Goal: Task Accomplishment & Management: Manage account settings

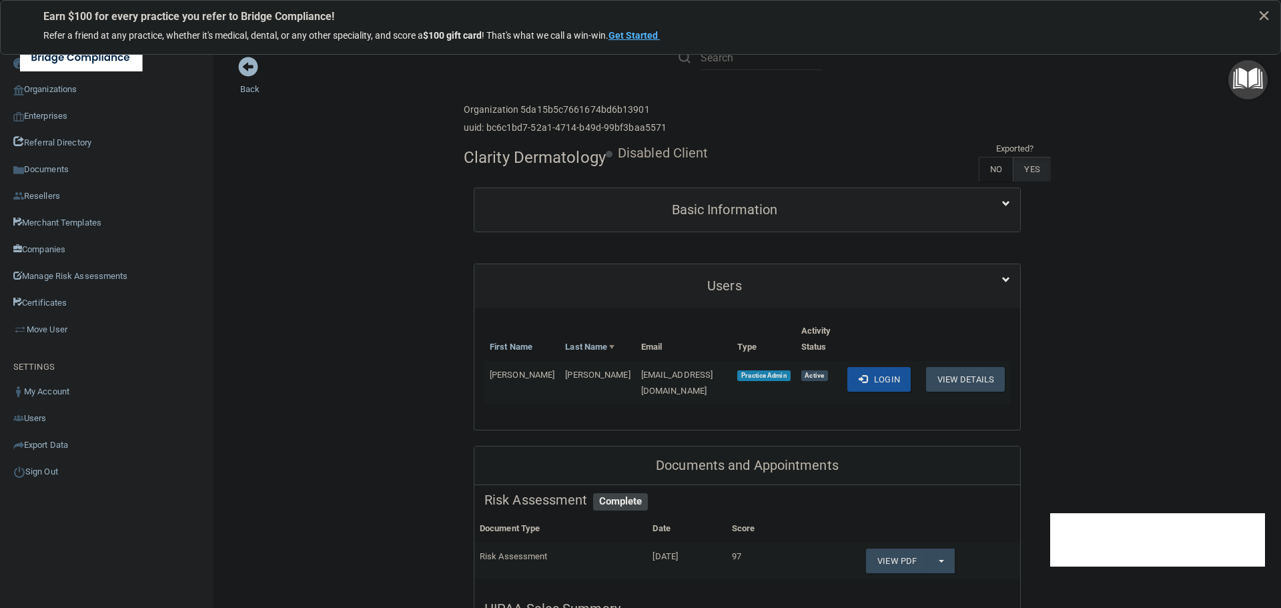
click at [245, 67] on div "Toggle navigation" at bounding box center [267, 57] width 534 height 48
click at [247, 87] on link "Back" at bounding box center [249, 81] width 19 height 26
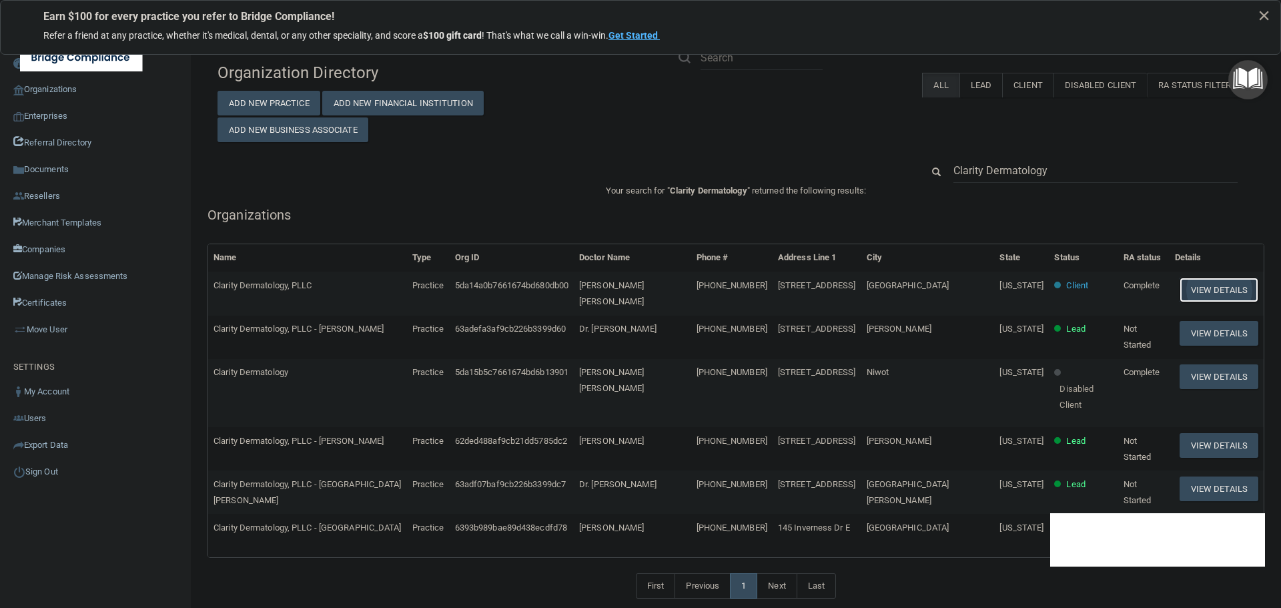
click at [1190, 294] on button "View Details" at bounding box center [1218, 289] width 79 height 25
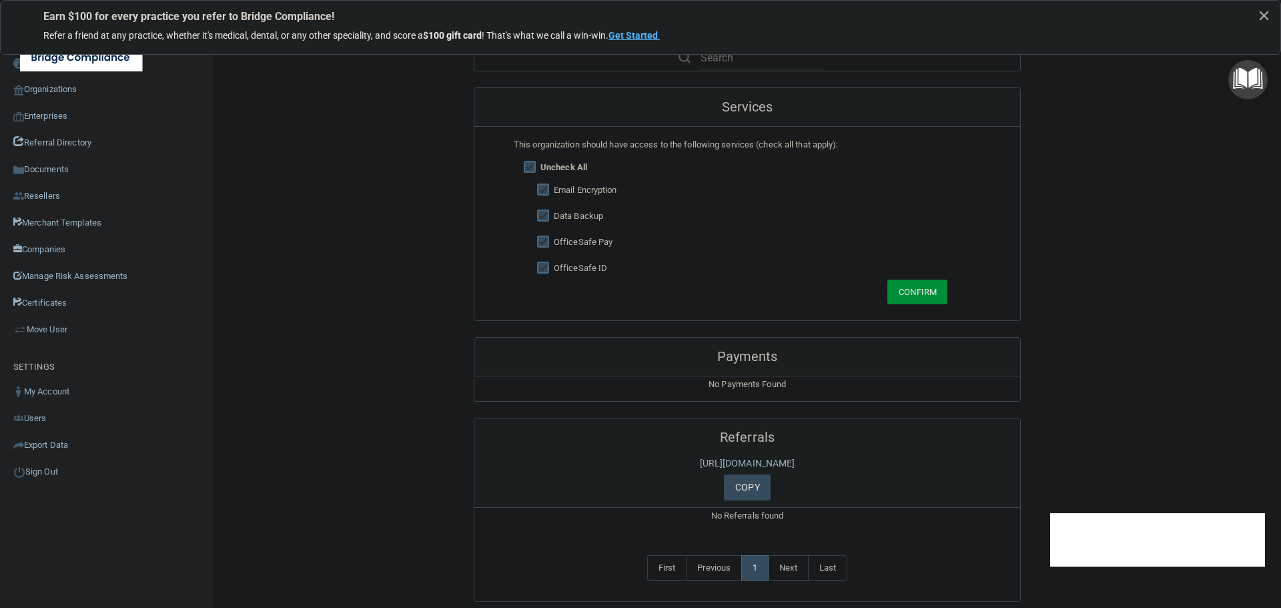
scroll to position [867, 0]
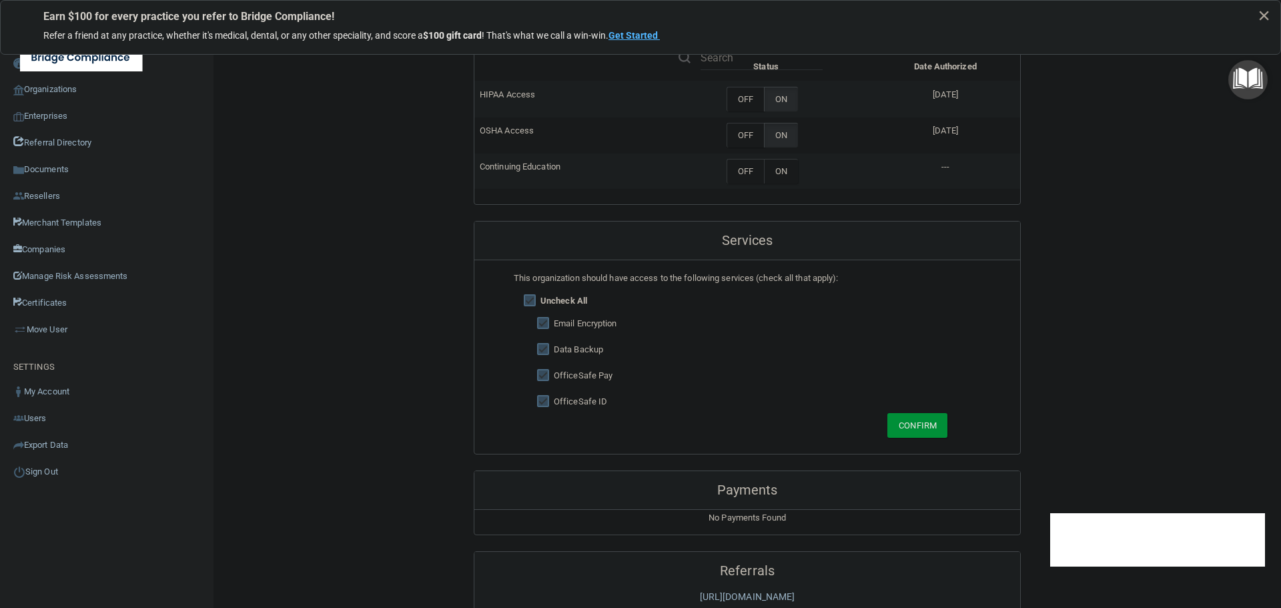
click at [537, 326] on input "checkbox" at bounding box center [544, 323] width 15 height 11
checkbox input "false"
click at [537, 346] on input "checkbox" at bounding box center [544, 349] width 15 height 11
checkbox input "false"
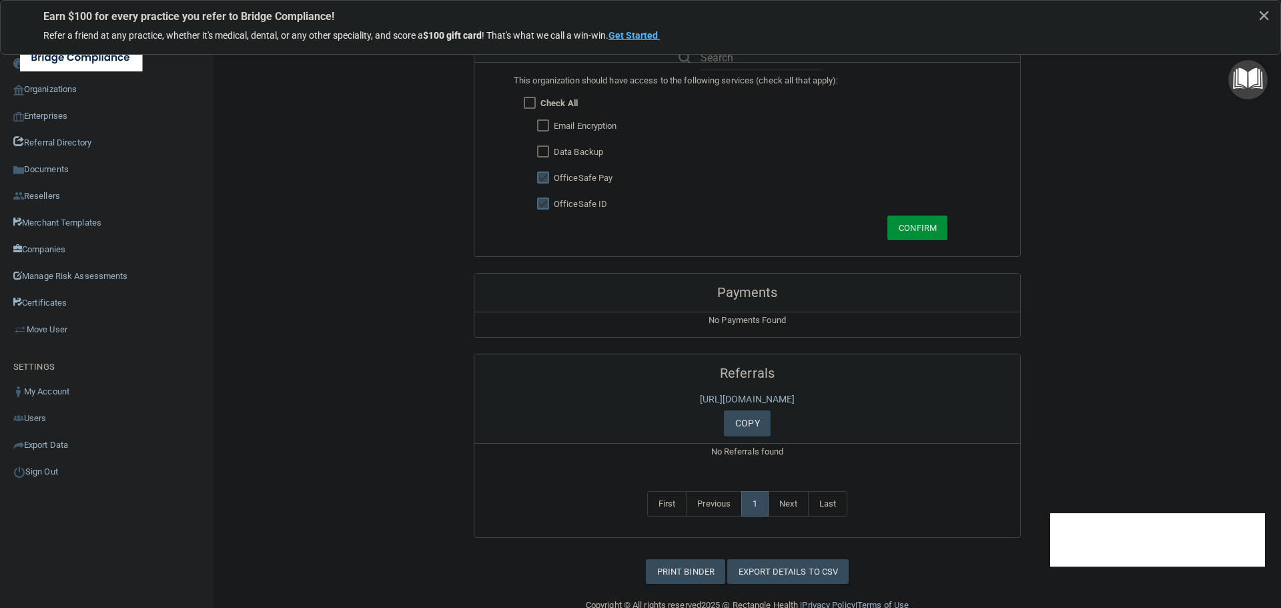
scroll to position [1067, 0]
click at [904, 233] on button "Confirm" at bounding box center [917, 225] width 60 height 25
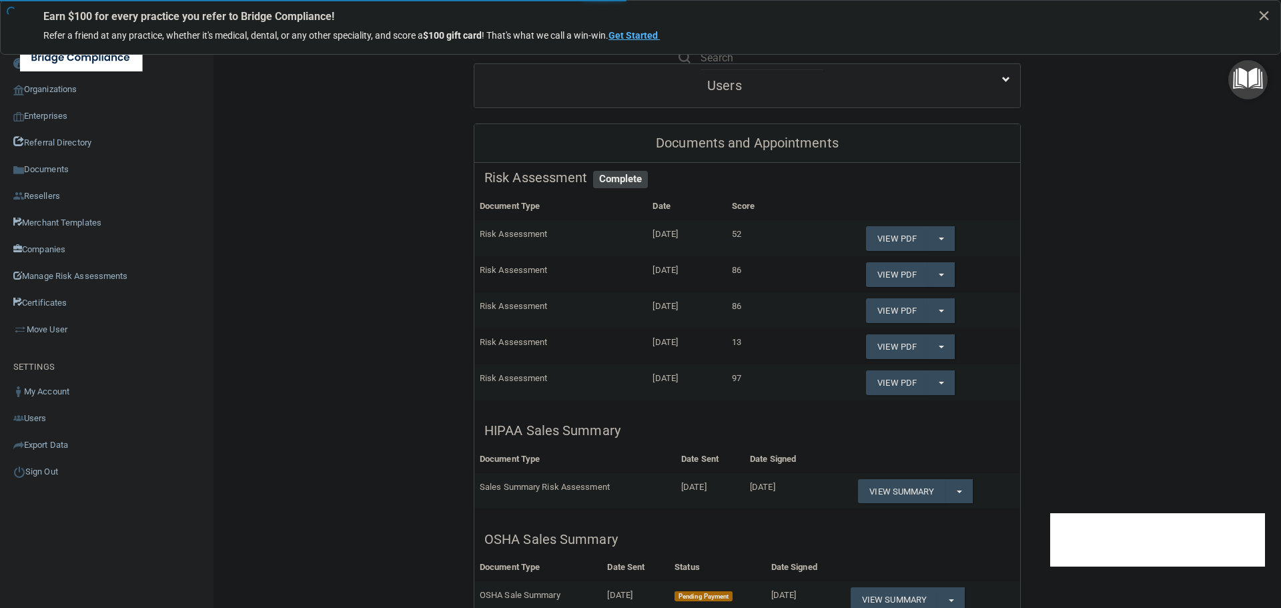
scroll to position [0, 0]
